Goal: Information Seeking & Learning: Understand process/instructions

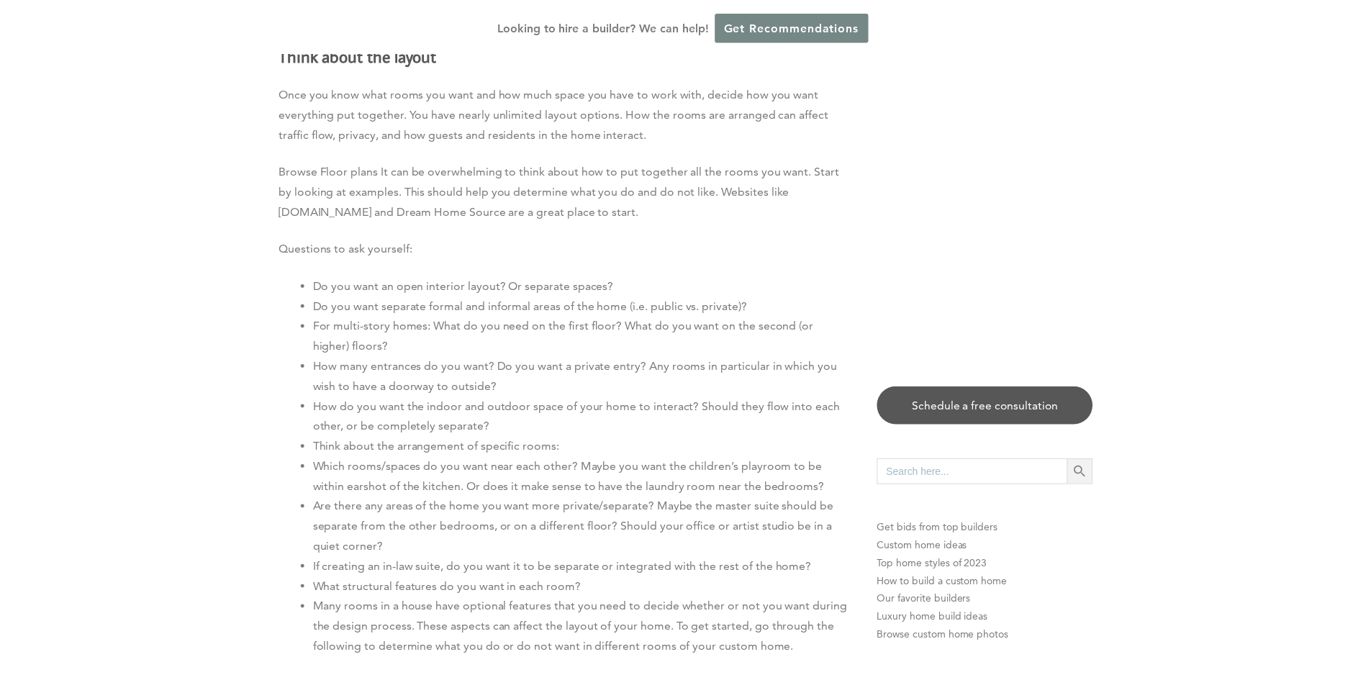
scroll to position [5039, 0]
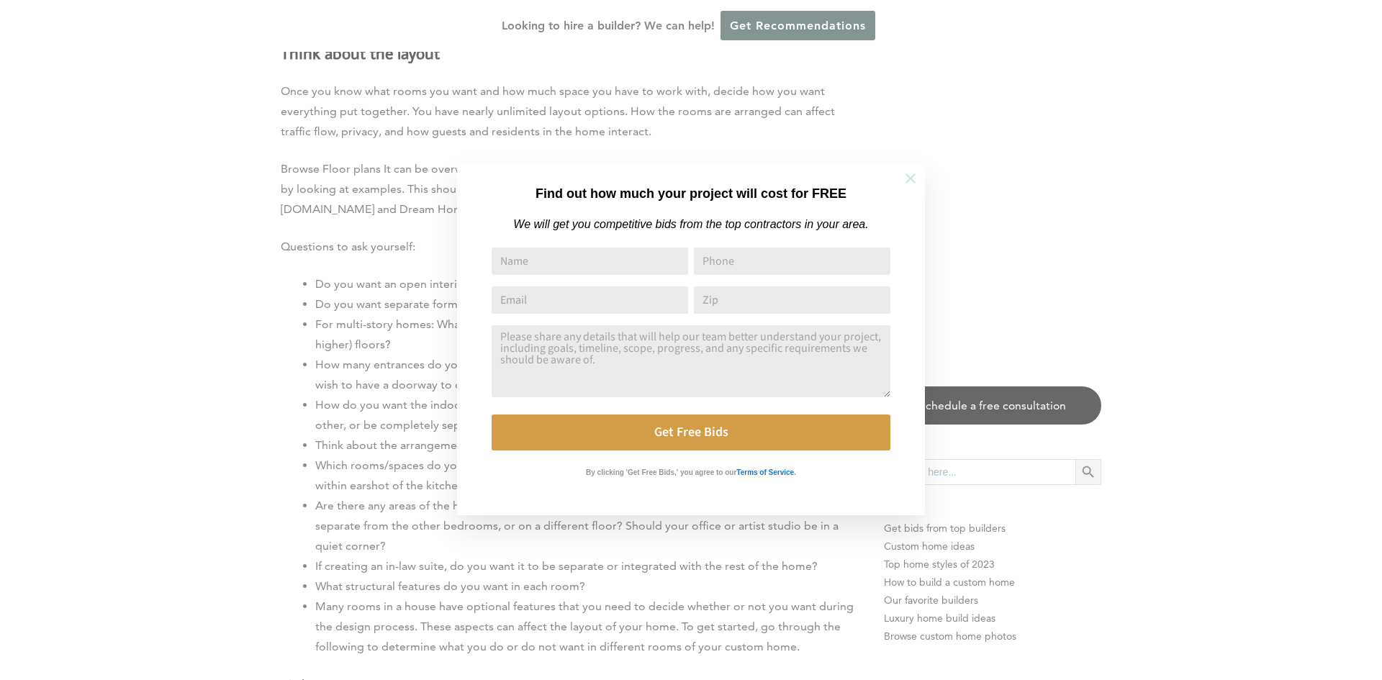
click at [904, 181] on icon at bounding box center [911, 179] width 16 height 16
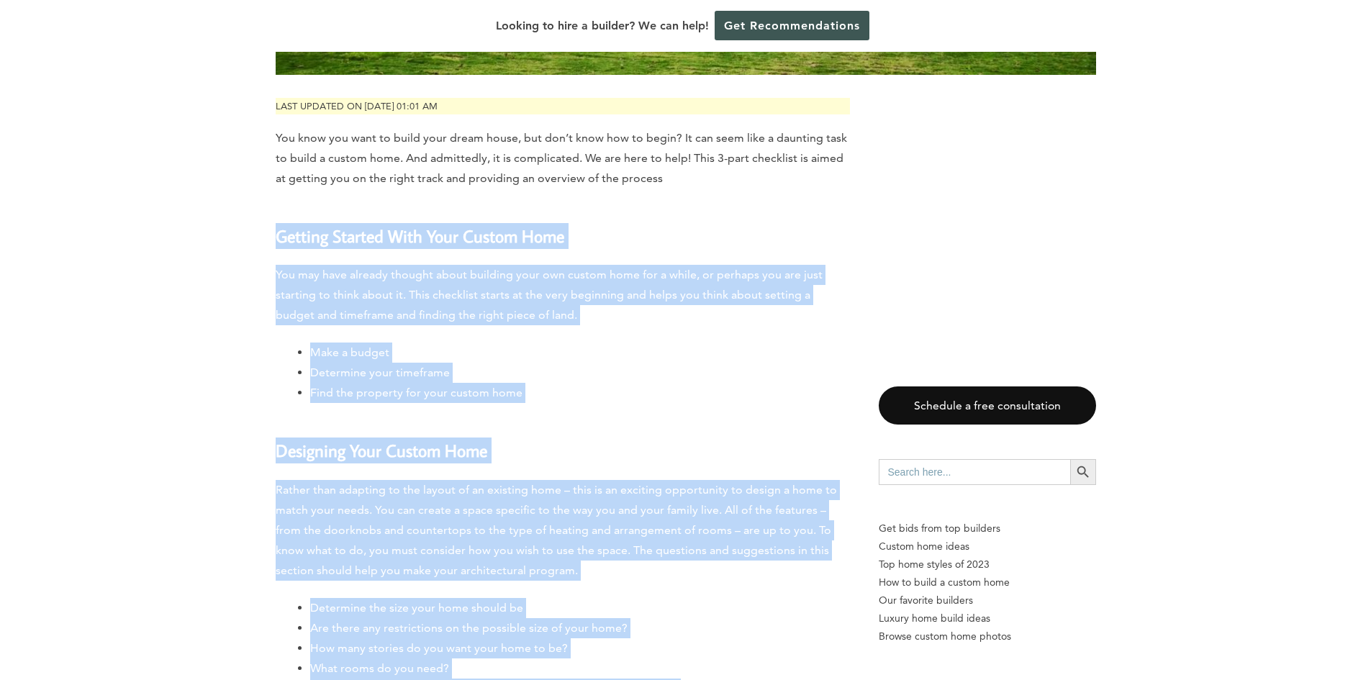
scroll to position [504, 0]
drag, startPoint x: 391, startPoint y: 372, endPoint x: 225, endPoint y: 202, distance: 237.2
copy div "Loremip Dolorsi Amet Cons Adipis Elit Sed doe temp incidid utlabor etdol magnaa…"
click at [675, 213] on h3 "Getting Started With Your Custom Home" at bounding box center [563, 225] width 574 height 43
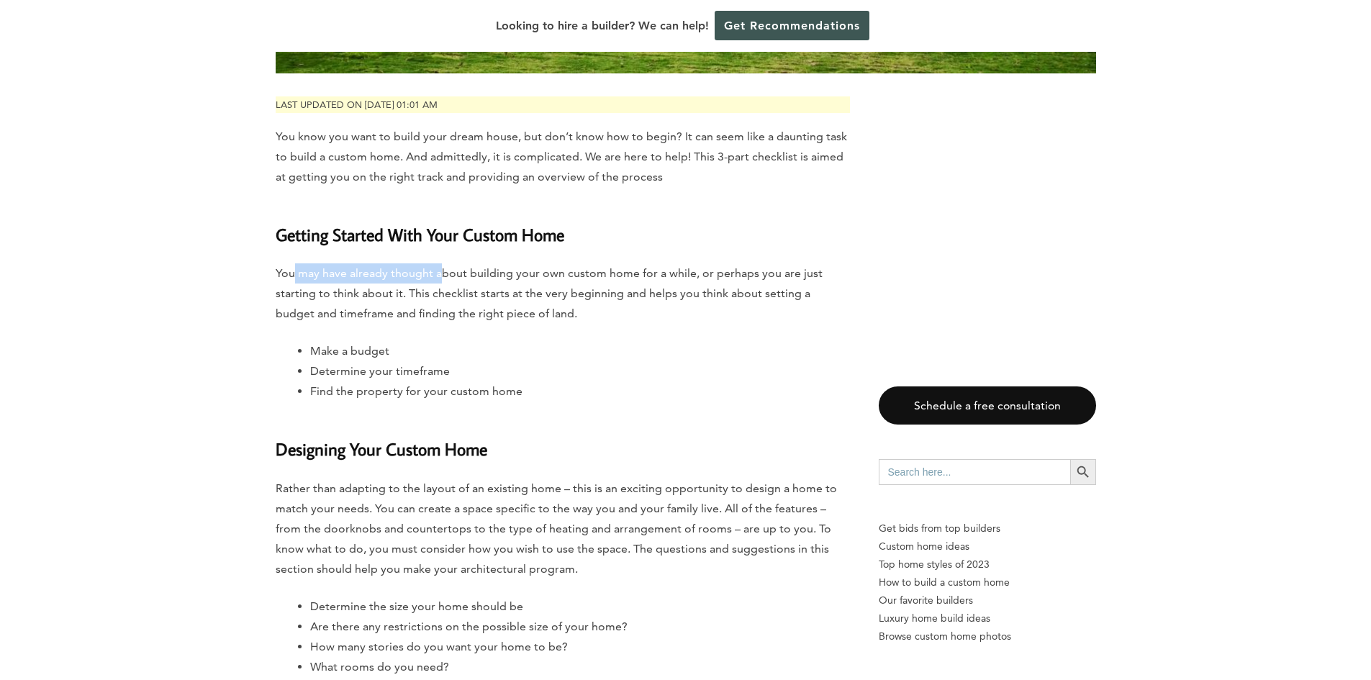
drag, startPoint x: 292, startPoint y: 270, endPoint x: 329, endPoint y: 276, distance: 37.3
click at [441, 276] on p "You may have already thought about building your own custom home for a while, o…" at bounding box center [563, 293] width 574 height 60
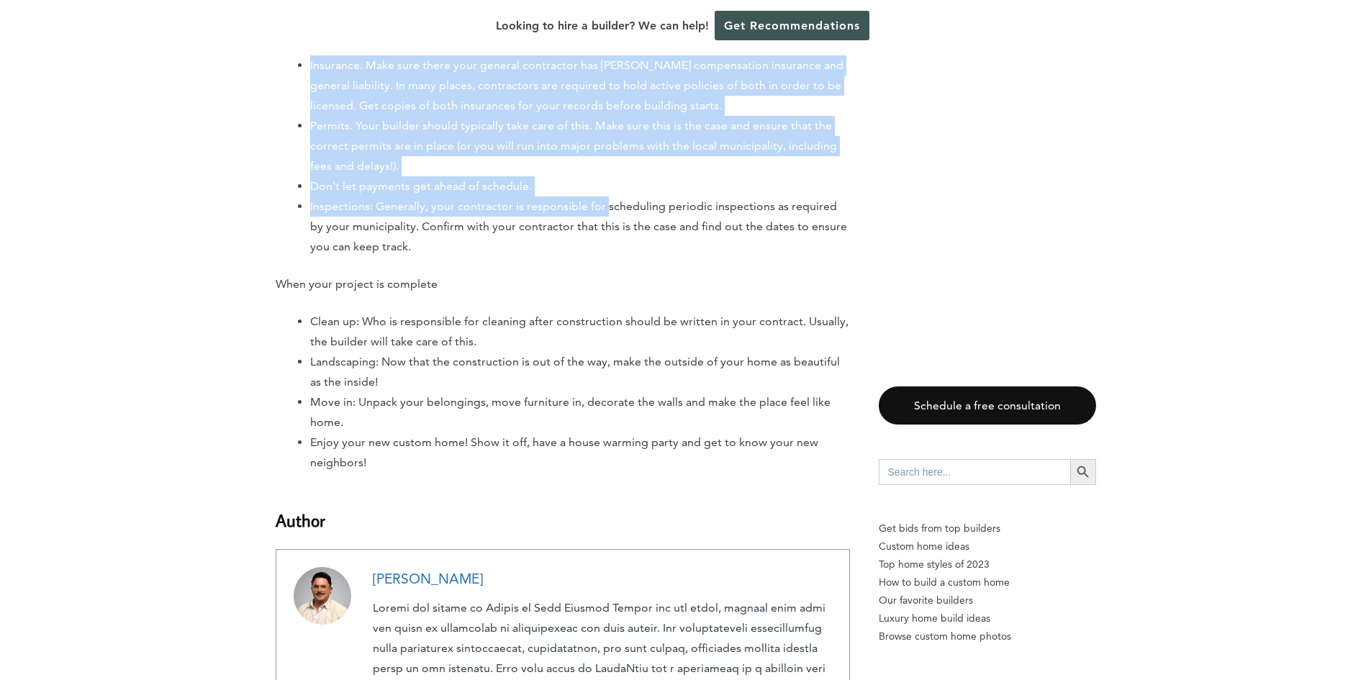
scroll to position [9071, 0]
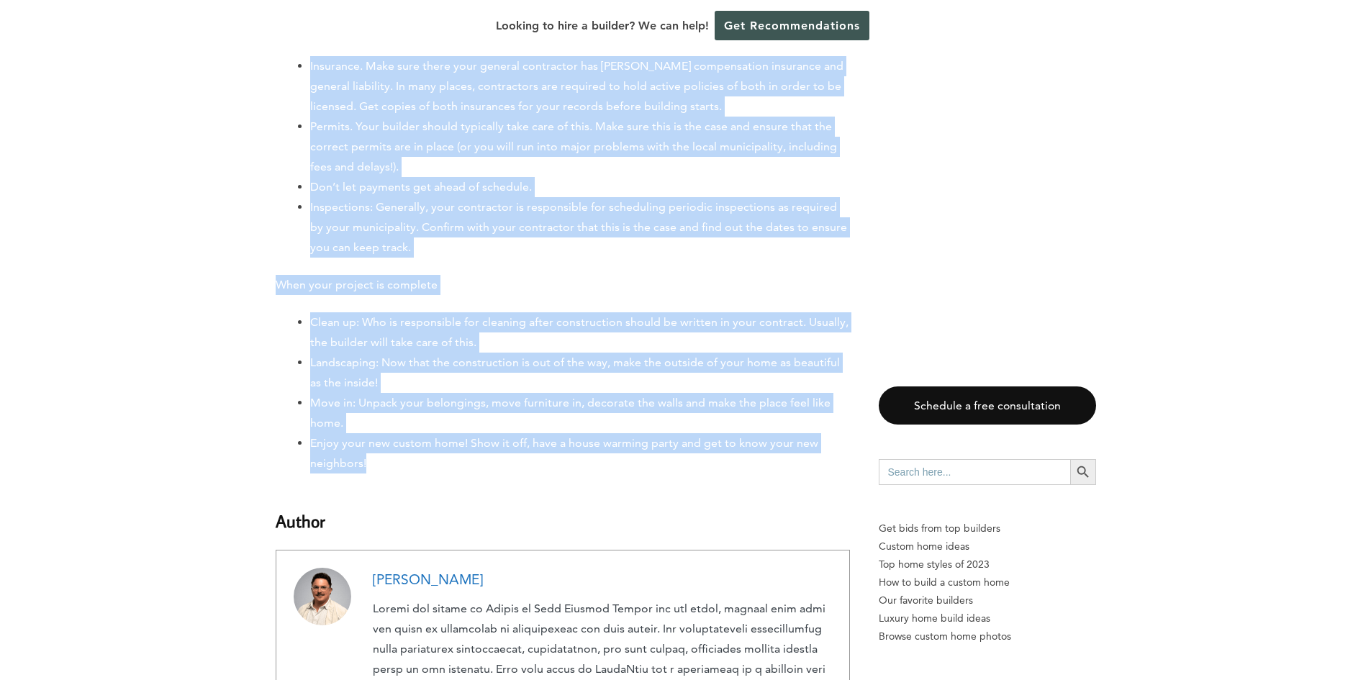
drag, startPoint x: 268, startPoint y: 272, endPoint x: 527, endPoint y: 433, distance: 305.2
copy div "Lor ips dolo sitamet consect adipi elitsedd eius tem incidi utla etd m aliqu, e…"
click at [600, 393] on li "Move in: Unpack your belongings, move furniture in, decorate the walls and make…" at bounding box center [580, 413] width 540 height 40
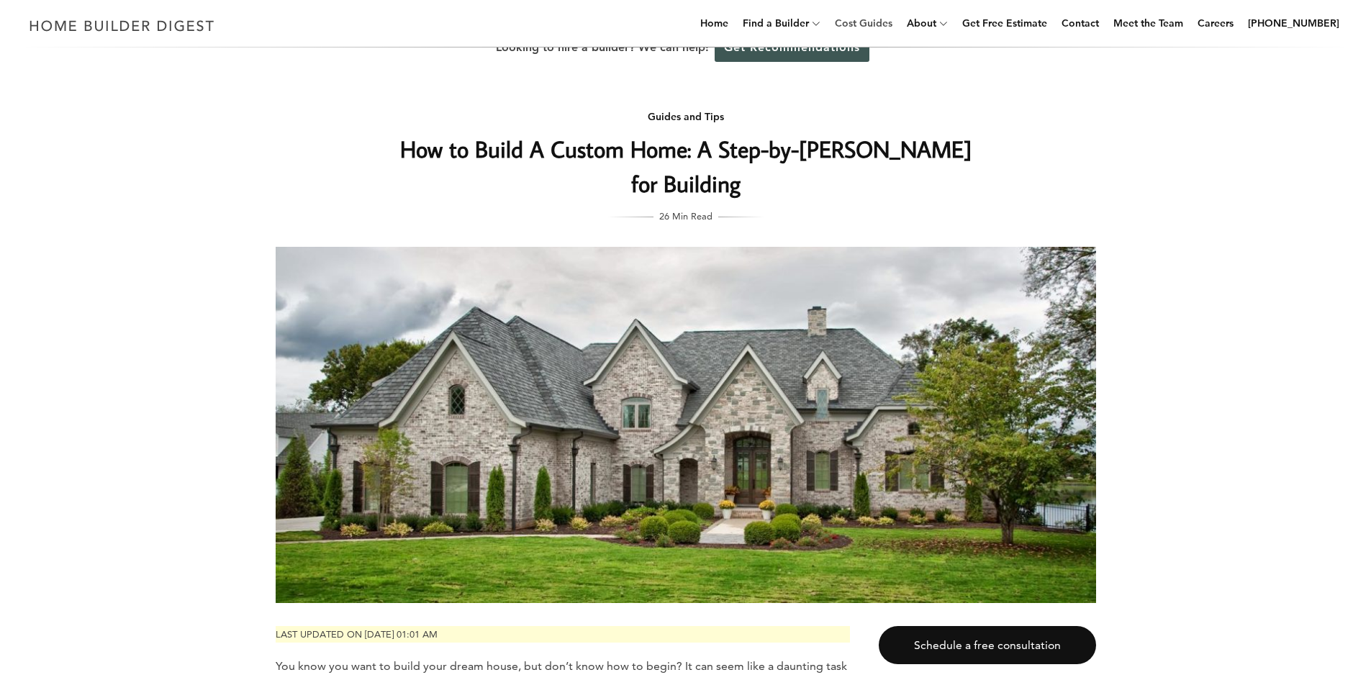
scroll to position [0, 0]
